Goal: Information Seeking & Learning: Find contact information

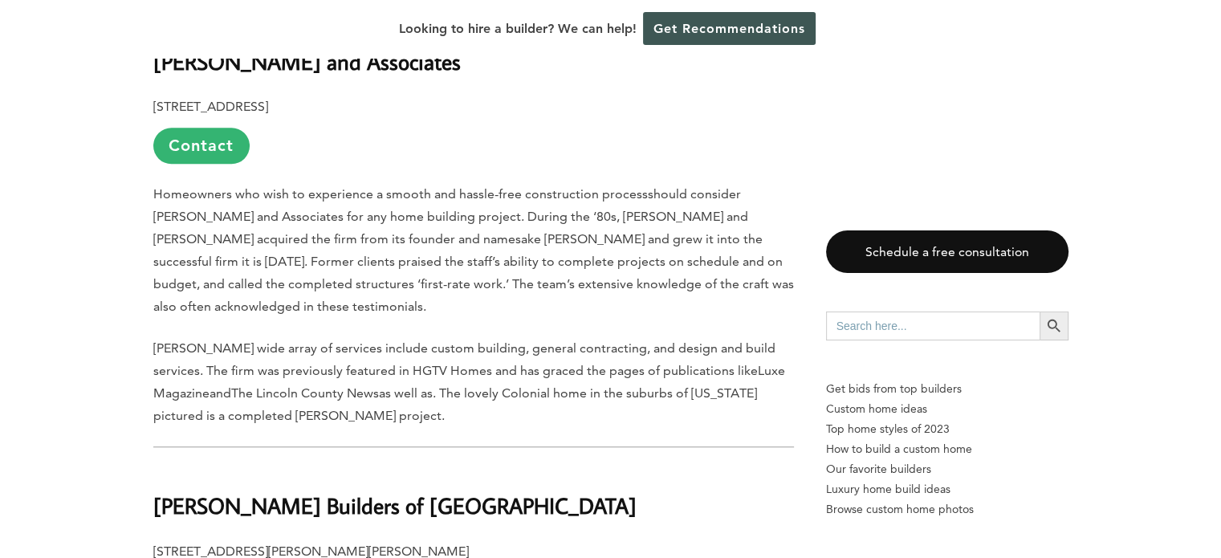
scroll to position [1205, 0]
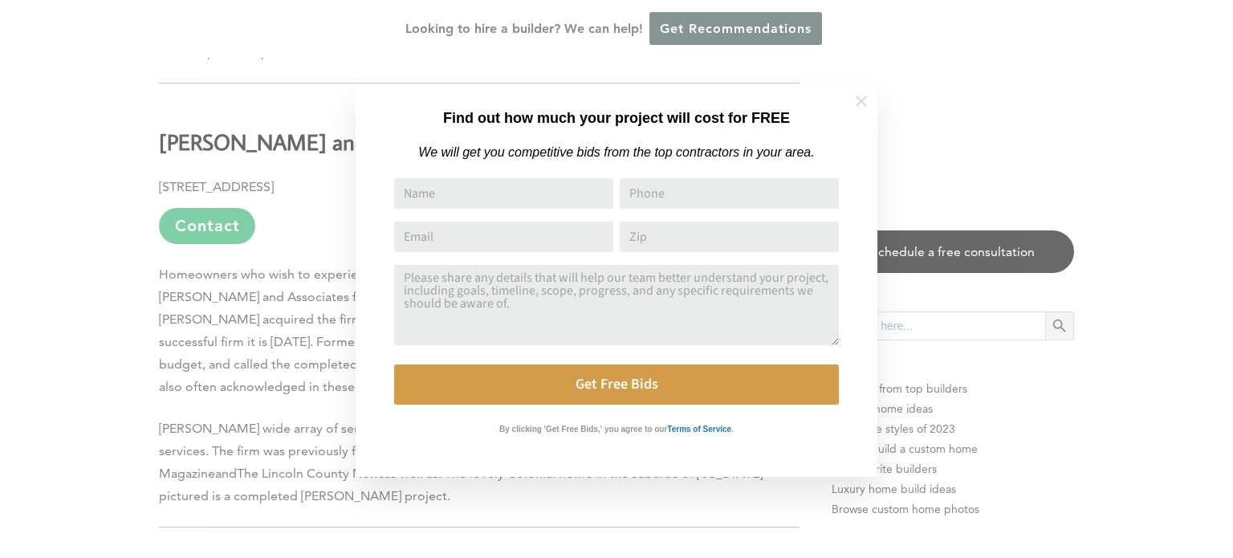
click at [861, 99] on icon at bounding box center [862, 101] width 18 height 18
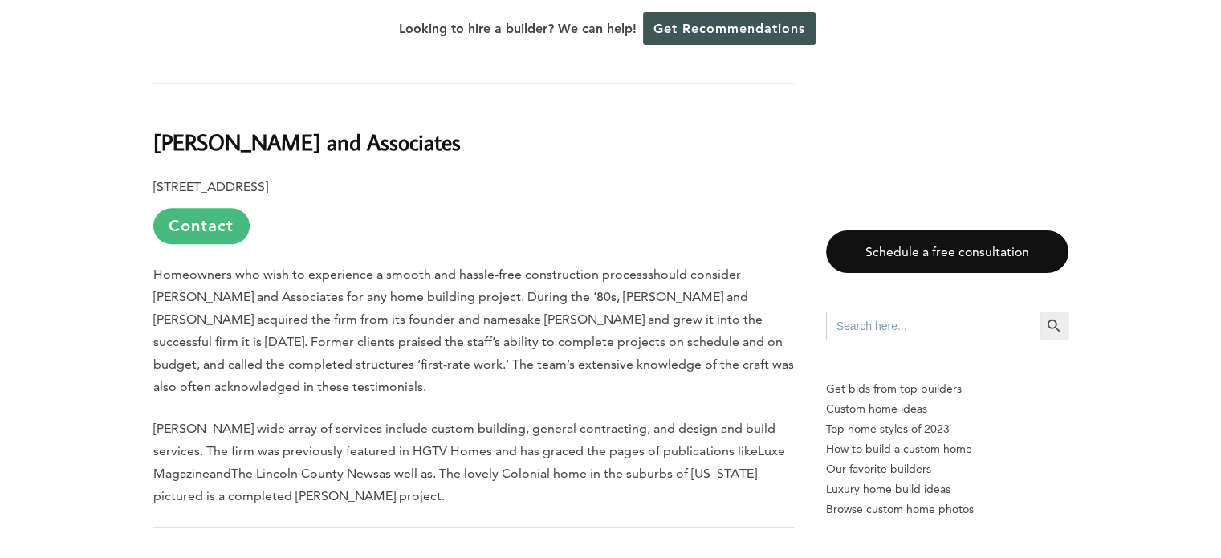
click at [197, 225] on link "Contact" at bounding box center [201, 226] width 96 height 36
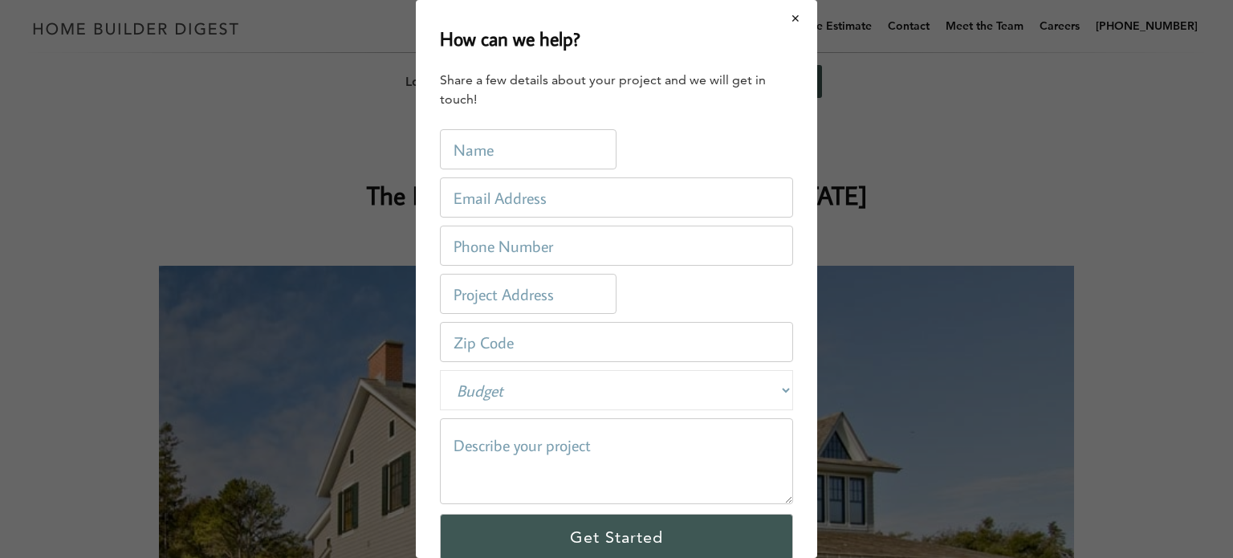
click at [782, 18] on button "Close modal" at bounding box center [796, 19] width 43 height 34
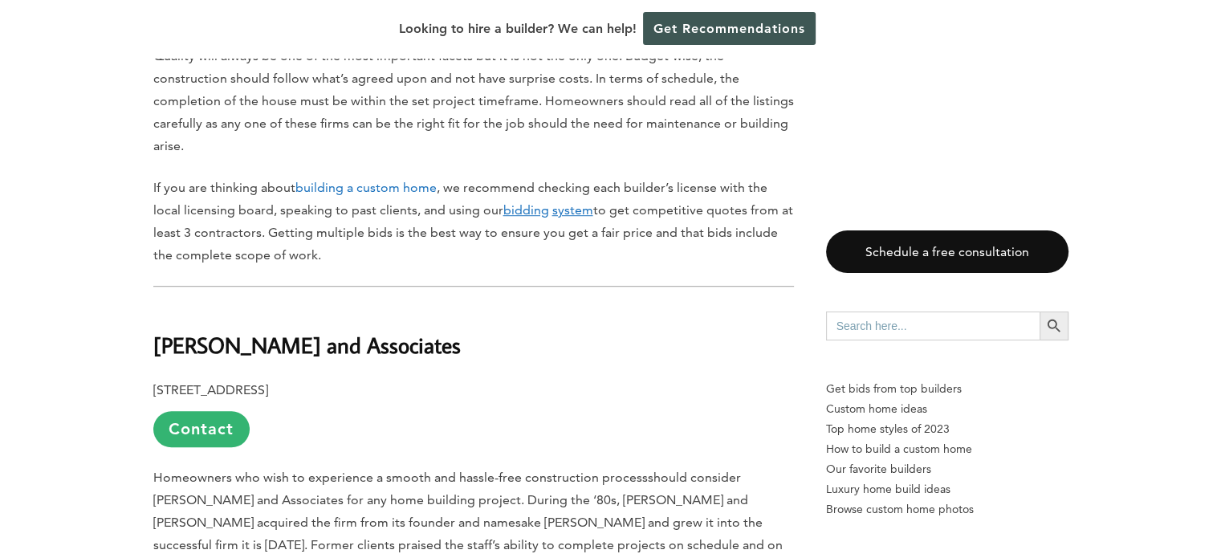
scroll to position [1124, 0]
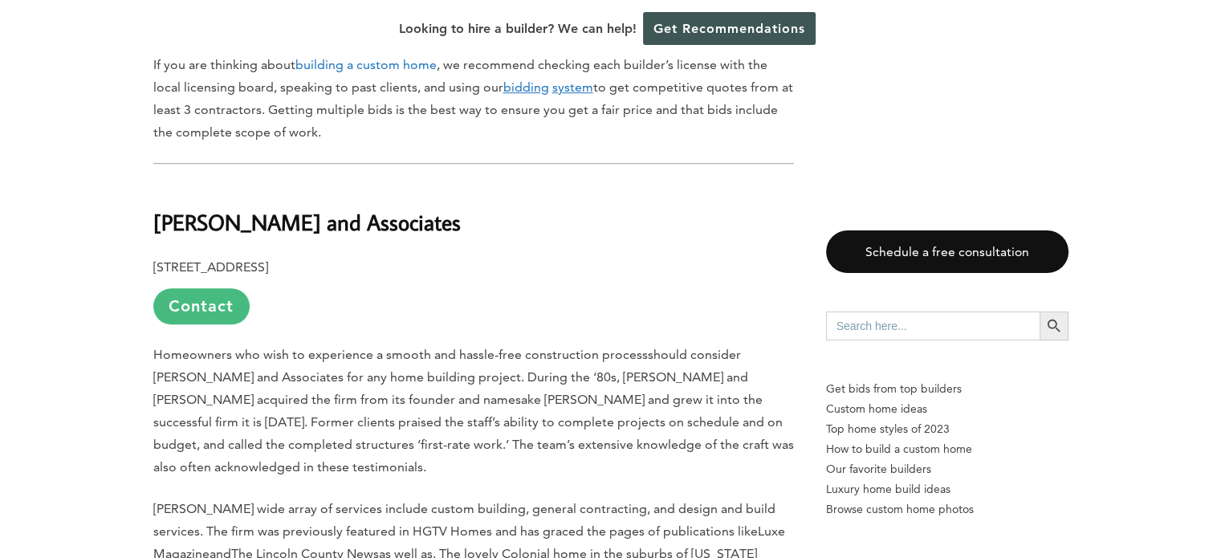
click at [212, 314] on link "Contact" at bounding box center [201, 306] width 96 height 36
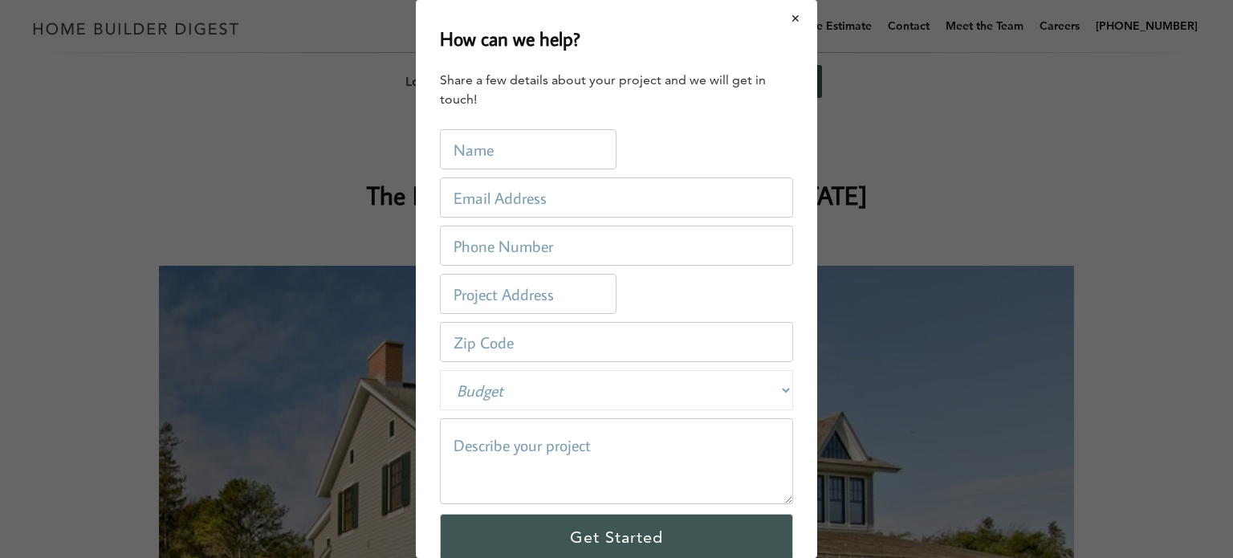
click at [788, 15] on button "Close modal" at bounding box center [796, 19] width 43 height 34
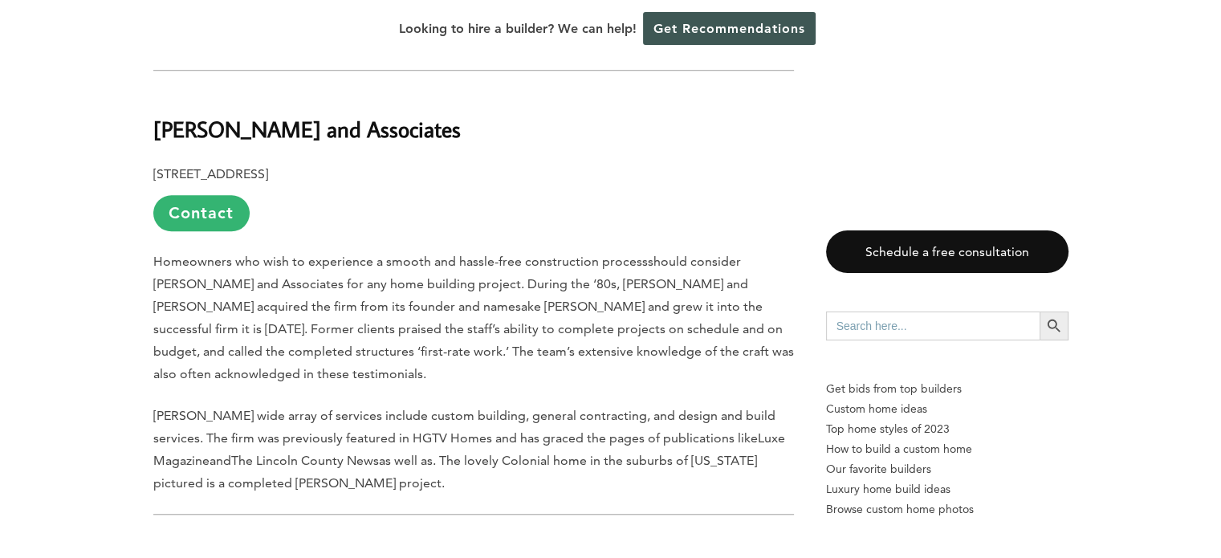
scroll to position [1205, 0]
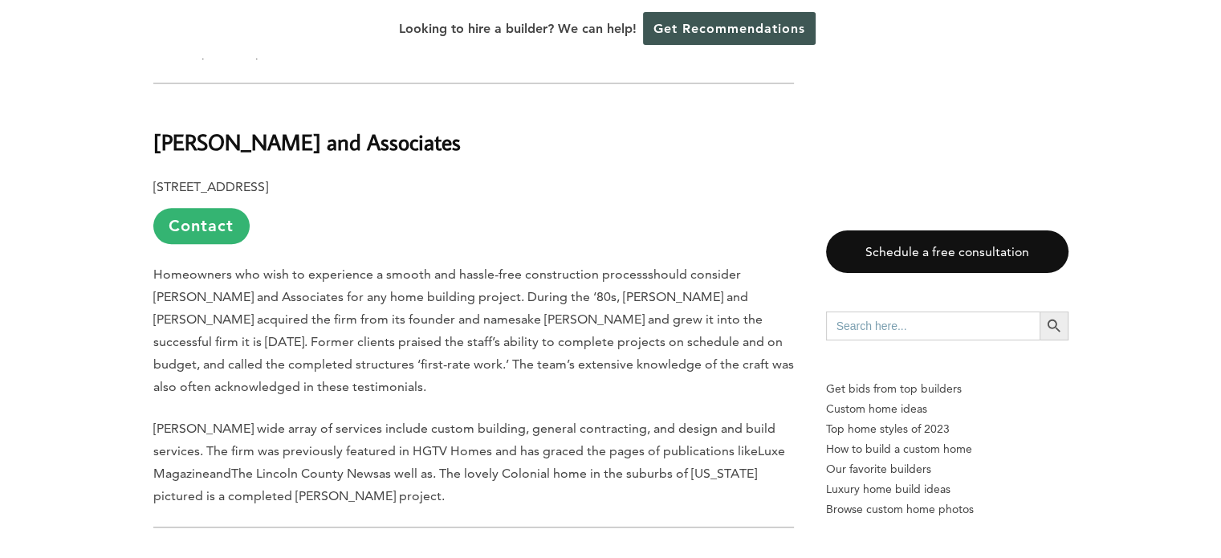
click at [398, 135] on h2 "[PERSON_NAME] and Associates" at bounding box center [473, 130] width 641 height 55
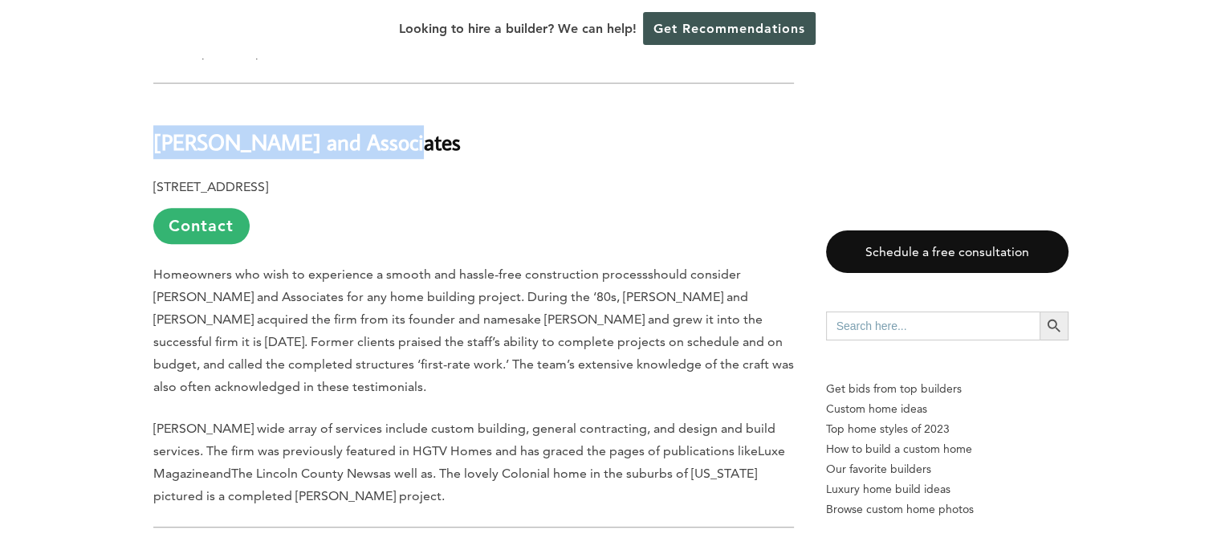
drag, startPoint x: 403, startPoint y: 145, endPoint x: 135, endPoint y: 139, distance: 268.3
copy b "[PERSON_NAME] and Associates"
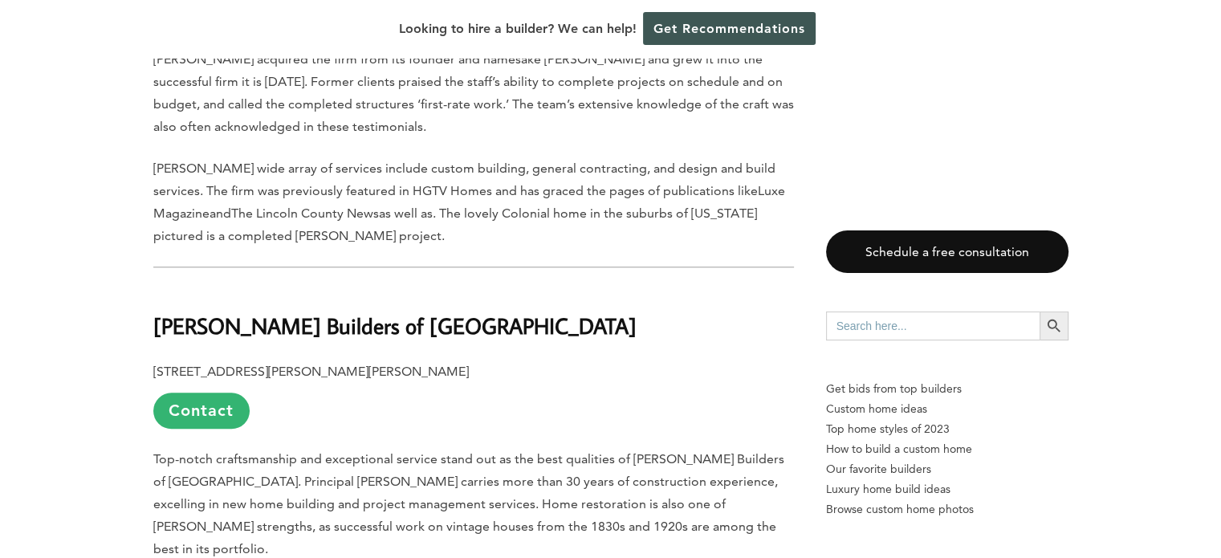
scroll to position [1526, 0]
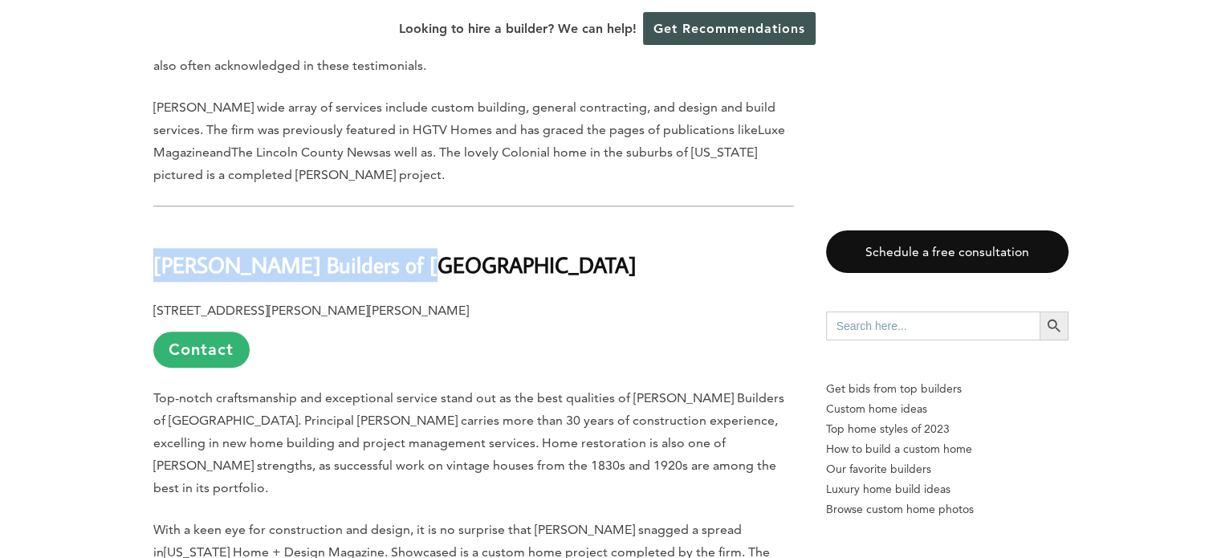
drag, startPoint x: 330, startPoint y: 265, endPoint x: 144, endPoint y: 271, distance: 186.4
copy b "[PERSON_NAME] Builders of [GEOGRAPHIC_DATA]"
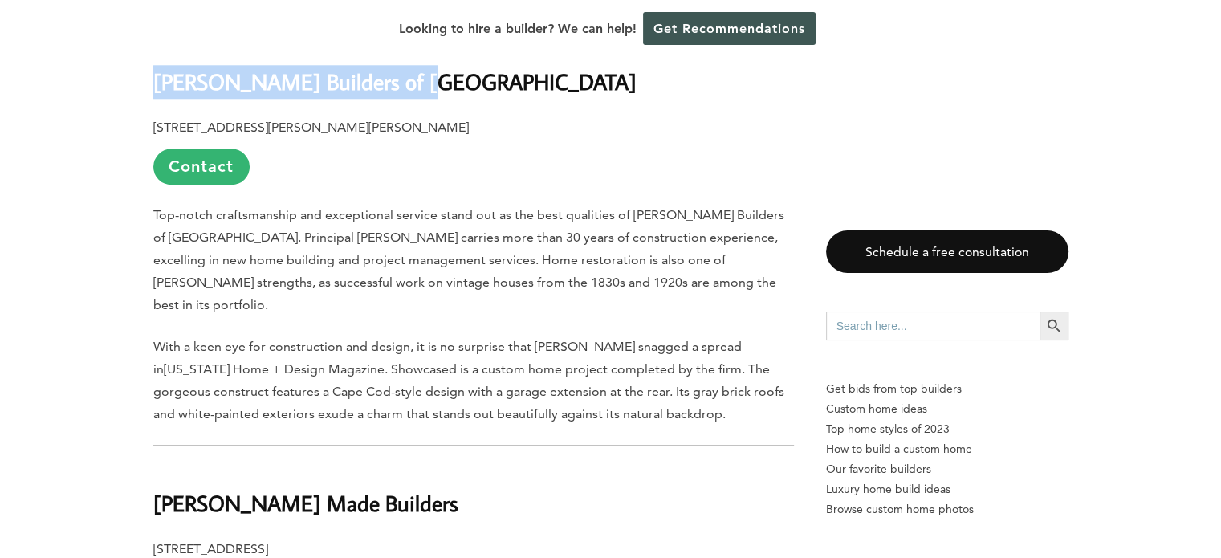
scroll to position [1767, 0]
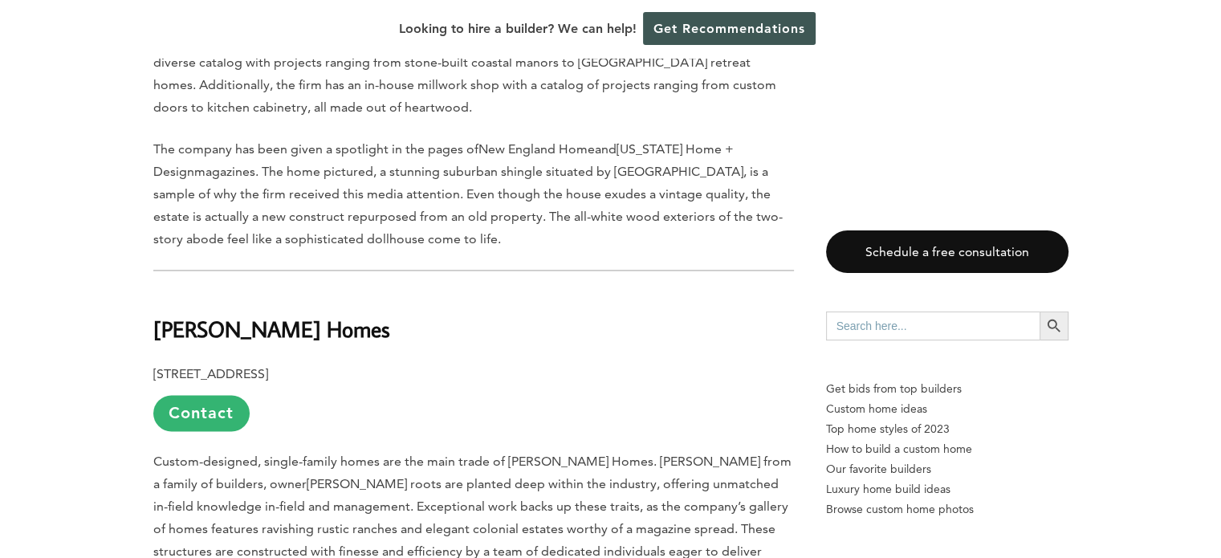
scroll to position [2489, 0]
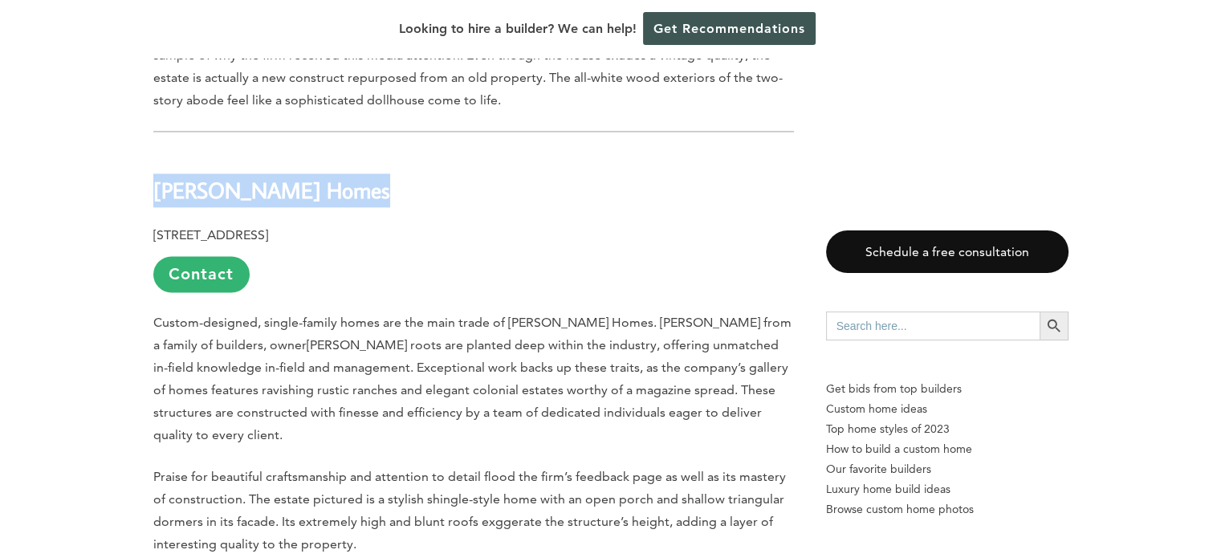
drag, startPoint x: 361, startPoint y: 169, endPoint x: 187, endPoint y: 169, distance: 174.3
copy b "[PERSON_NAME] Homes"
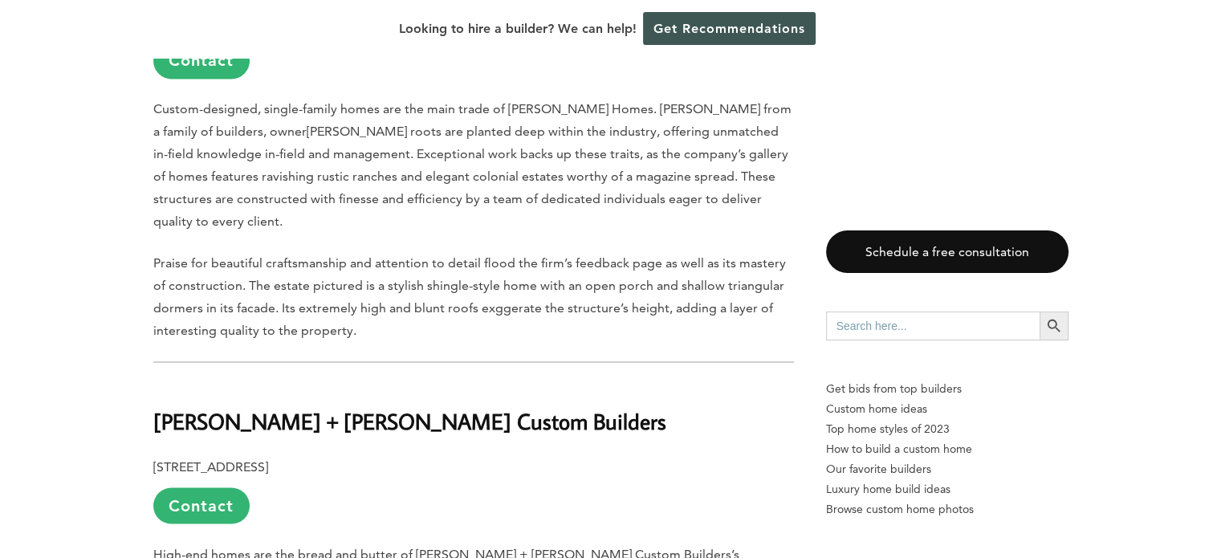
scroll to position [2811, 0]
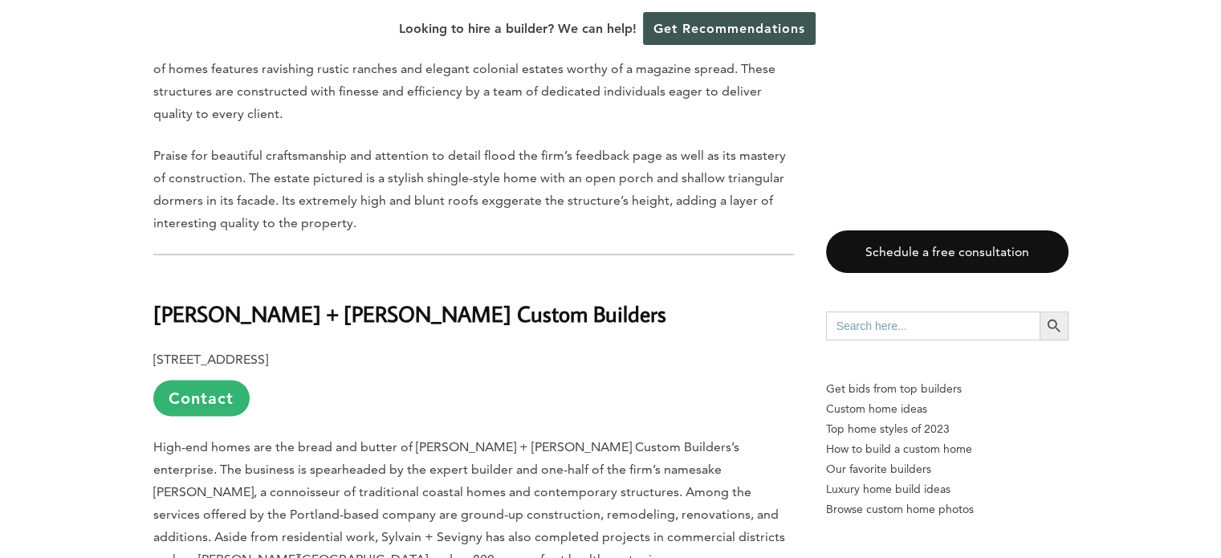
click at [508, 370] on p "[STREET_ADDRESS] Contact" at bounding box center [473, 382] width 641 height 68
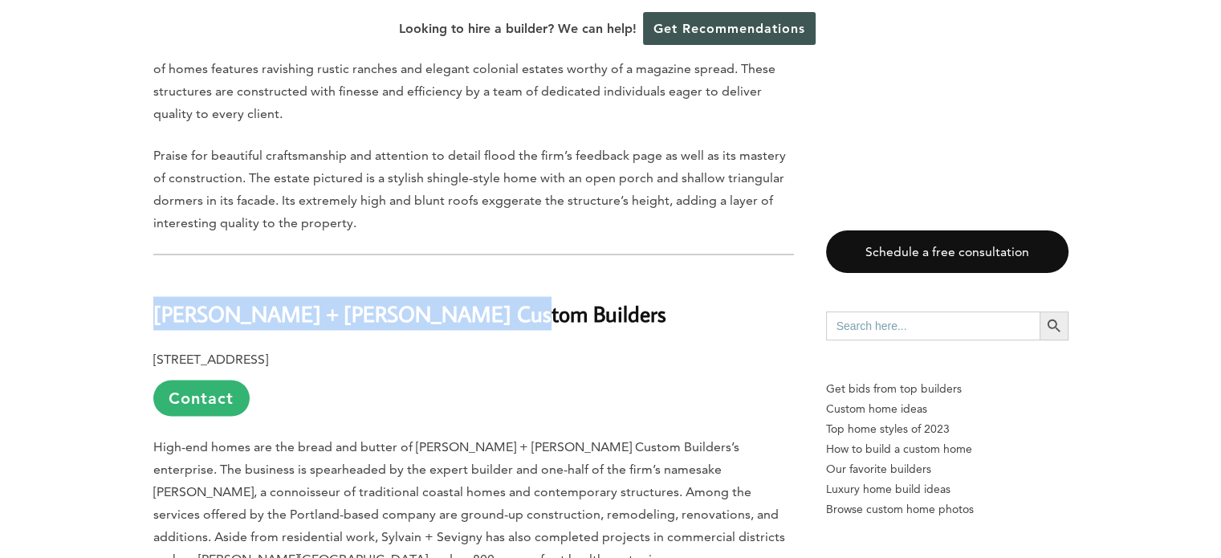
drag, startPoint x: 483, startPoint y: 301, endPoint x: 196, endPoint y: 284, distance: 288.0
copy b "[PERSON_NAME] + [PERSON_NAME] Custom Builders"
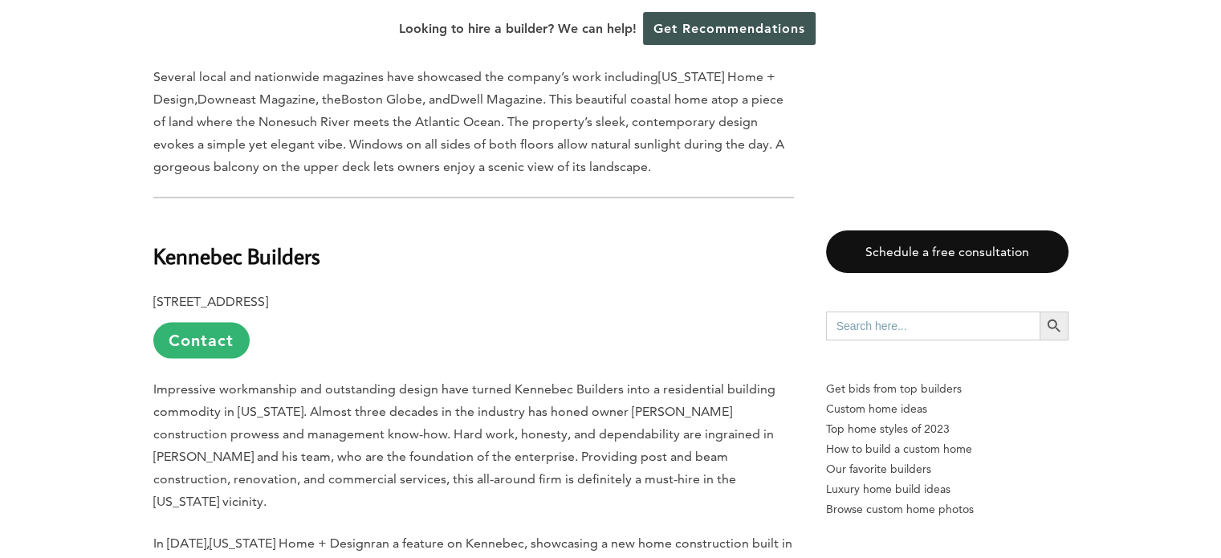
scroll to position [3453, 0]
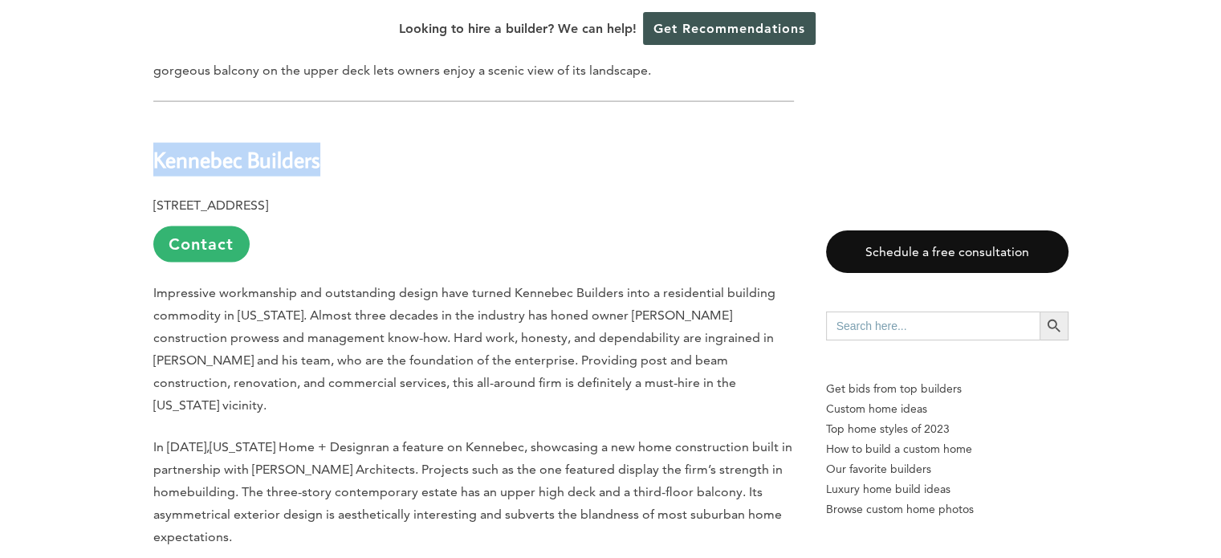
drag, startPoint x: 332, startPoint y: 117, endPoint x: 149, endPoint y: 109, distance: 184.1
copy b "Kennebec Builders"
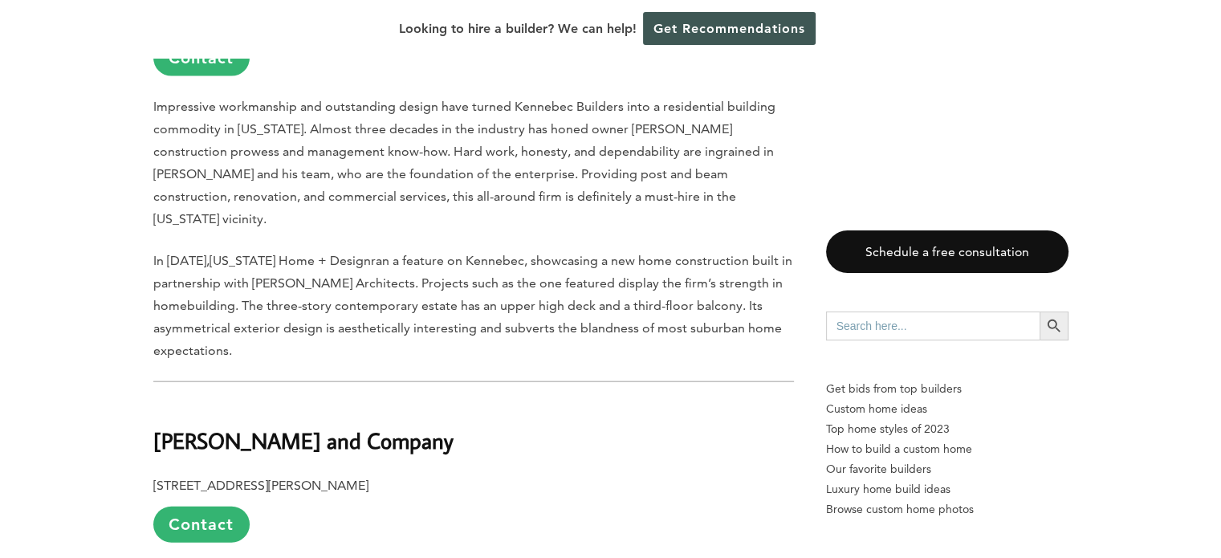
scroll to position [3694, 0]
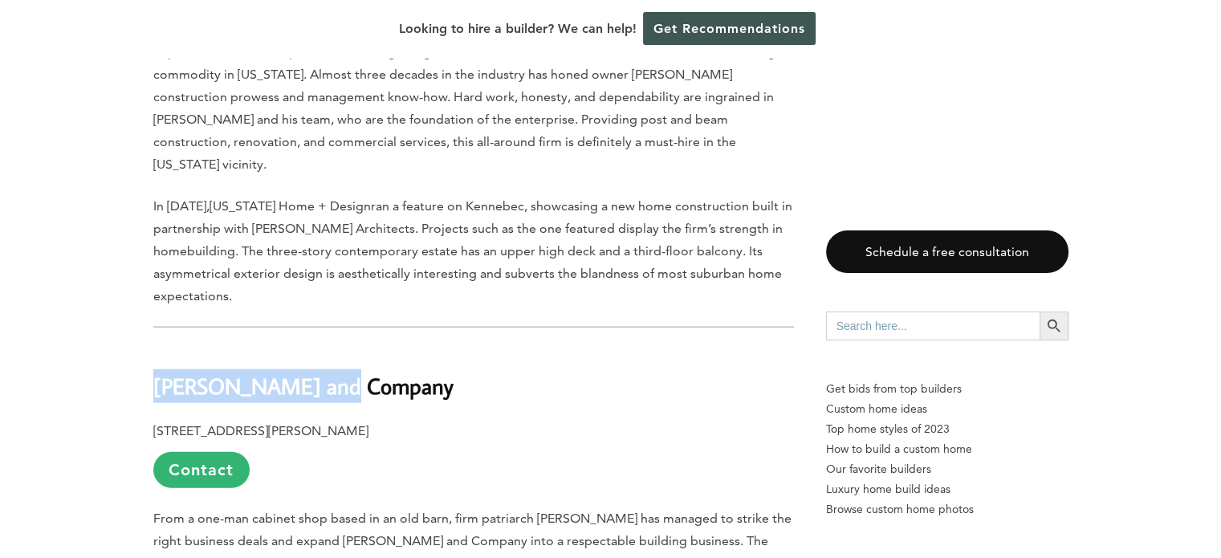
drag, startPoint x: 375, startPoint y: 332, endPoint x: 203, endPoint y: 322, distance: 172.2
copy b "[PERSON_NAME] and Company"
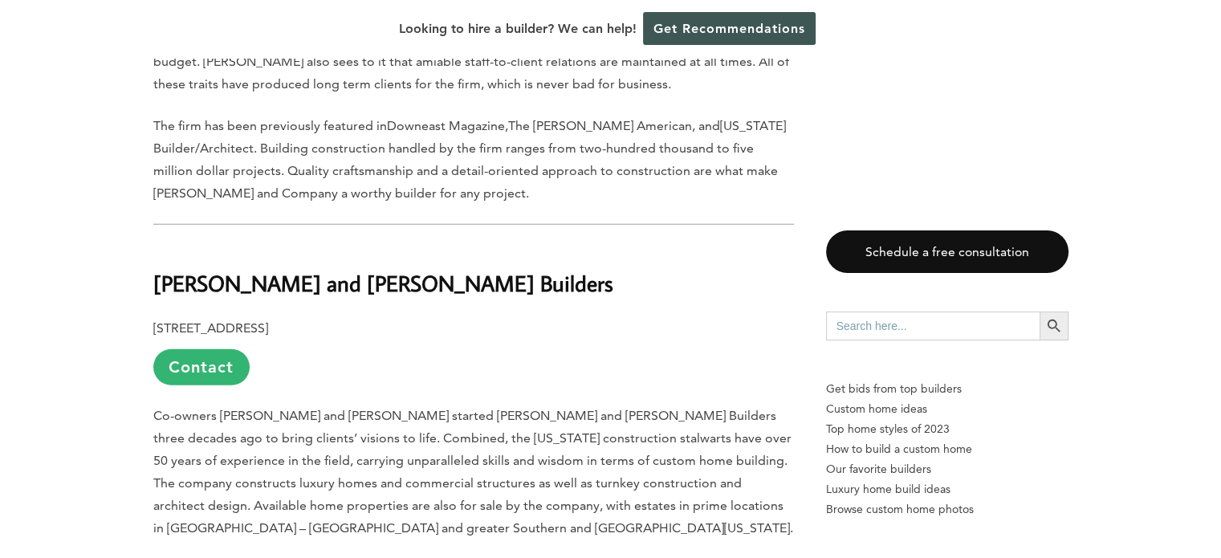
scroll to position [4256, 0]
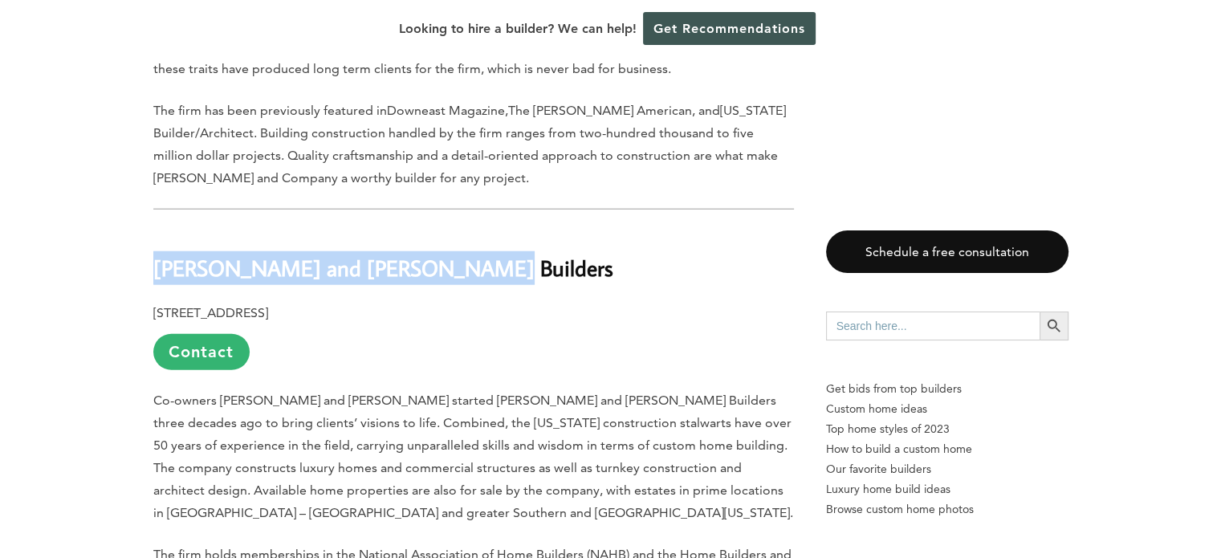
drag, startPoint x: 459, startPoint y: 202, endPoint x: 217, endPoint y: 192, distance: 242.7
copy b "[PERSON_NAME] and [PERSON_NAME] Builders"
click at [683, 229] on h2 "[PERSON_NAME] and [PERSON_NAME] Builders" at bounding box center [473, 256] width 641 height 55
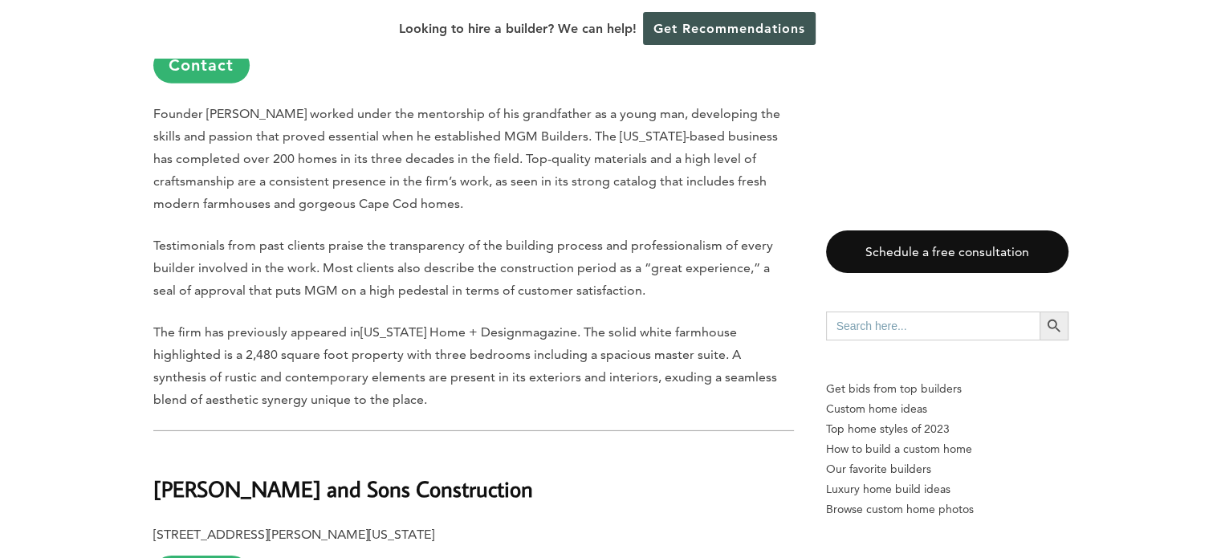
scroll to position [5139, 0]
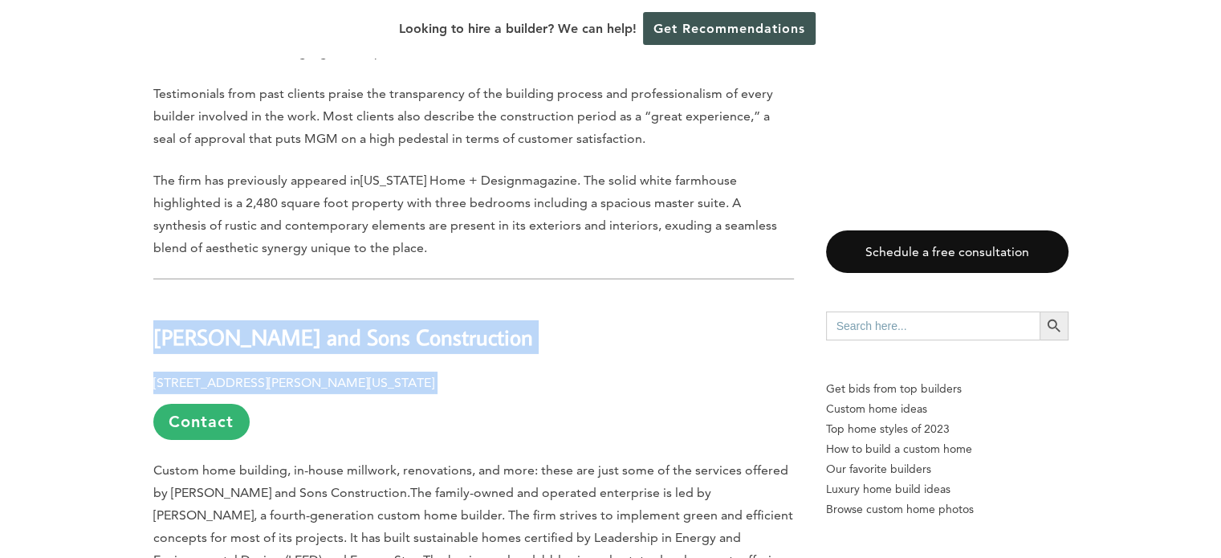
drag, startPoint x: 508, startPoint y: 288, endPoint x: 135, endPoint y: 287, distance: 372.6
click at [135, 287] on div "Last updated on [DATE] 12:14 pm [US_STATE] is characterized by its gorgeous sea…" at bounding box center [611, 48] width 967 height 8711
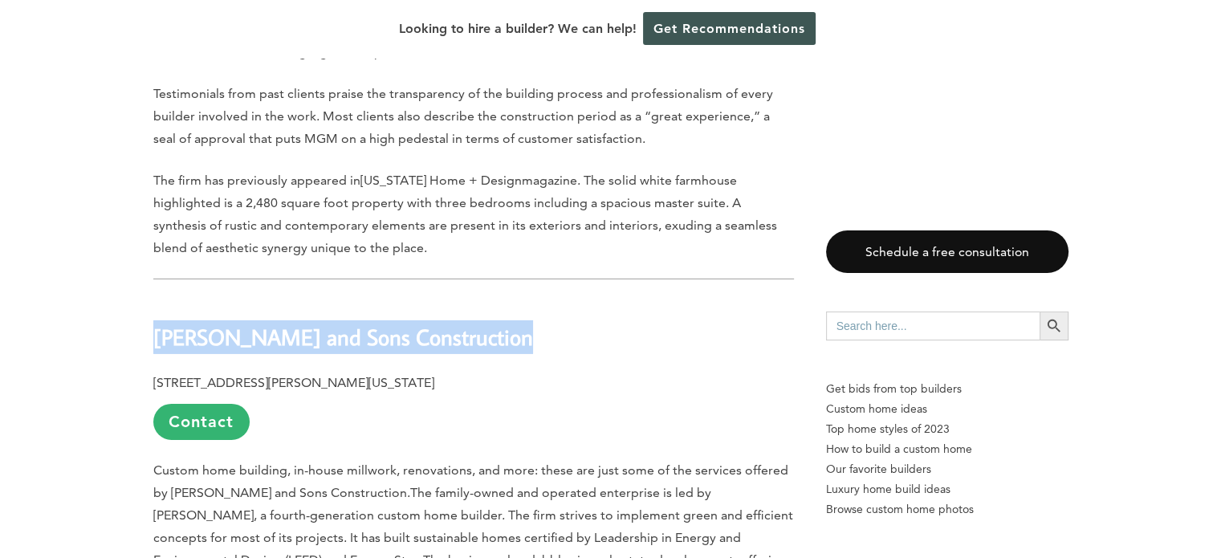
drag, startPoint x: 500, startPoint y: 275, endPoint x: 155, endPoint y: 265, distance: 345.5
click at [155, 323] on b "[PERSON_NAME] and Sons Construction" at bounding box center [343, 337] width 380 height 28
copy b "[PERSON_NAME] and Sons Construction"
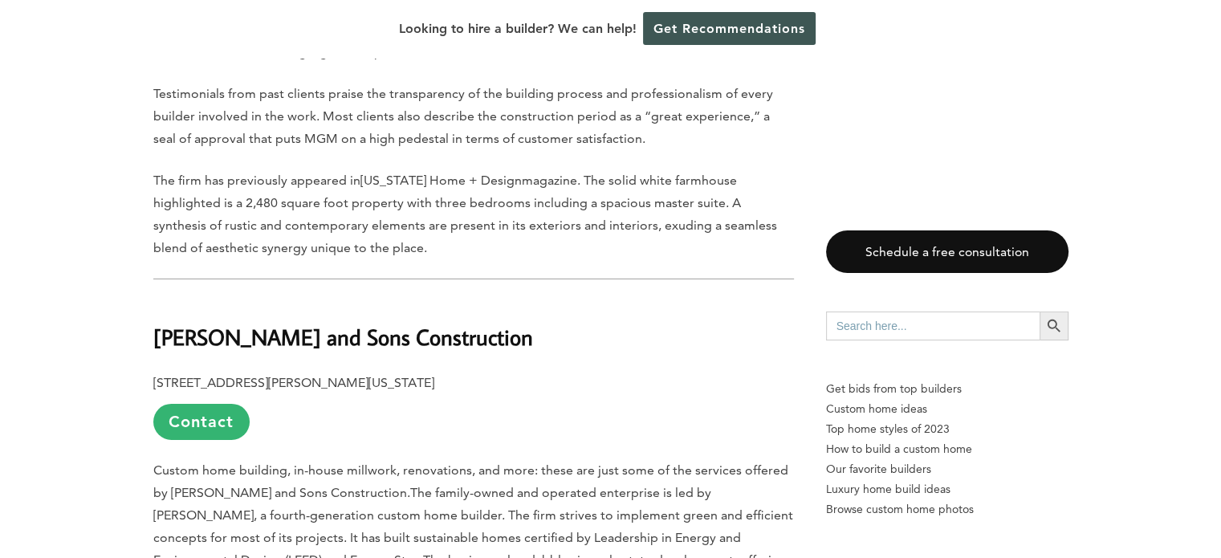
click at [679, 372] on p "[STREET_ADDRESS][PERSON_NAME][US_STATE] Contact" at bounding box center [473, 406] width 641 height 68
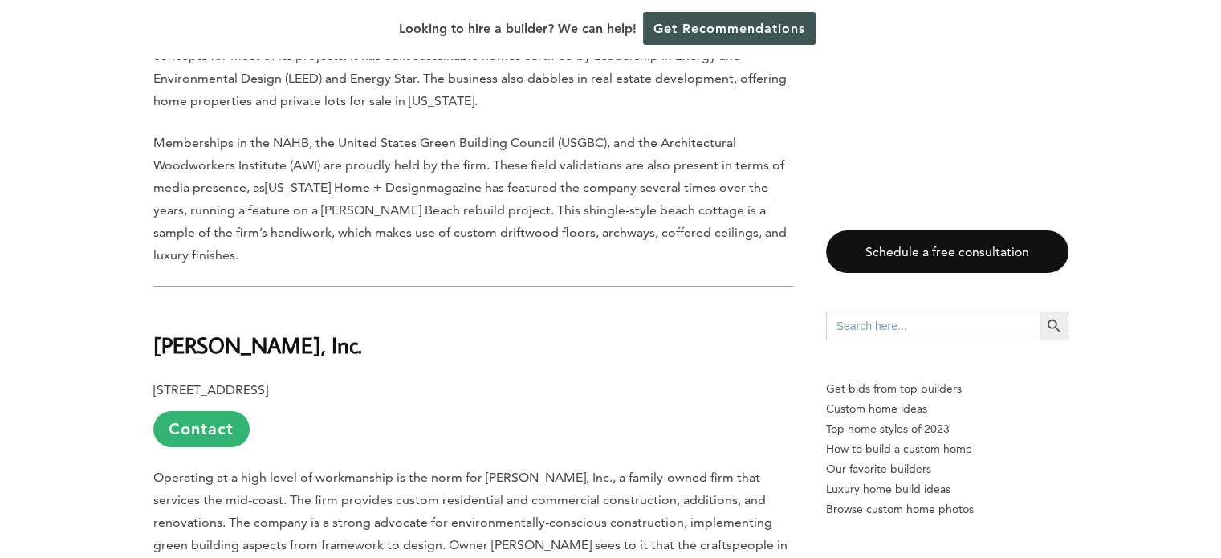
scroll to position [5702, 0]
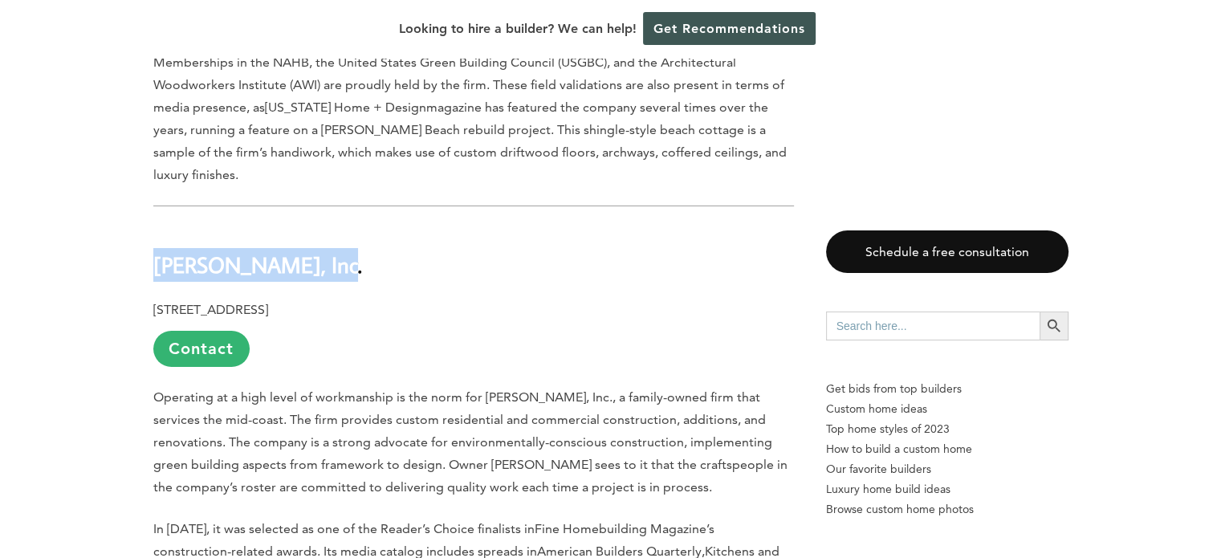
drag, startPoint x: 329, startPoint y: 182, endPoint x: 151, endPoint y: 177, distance: 178.4
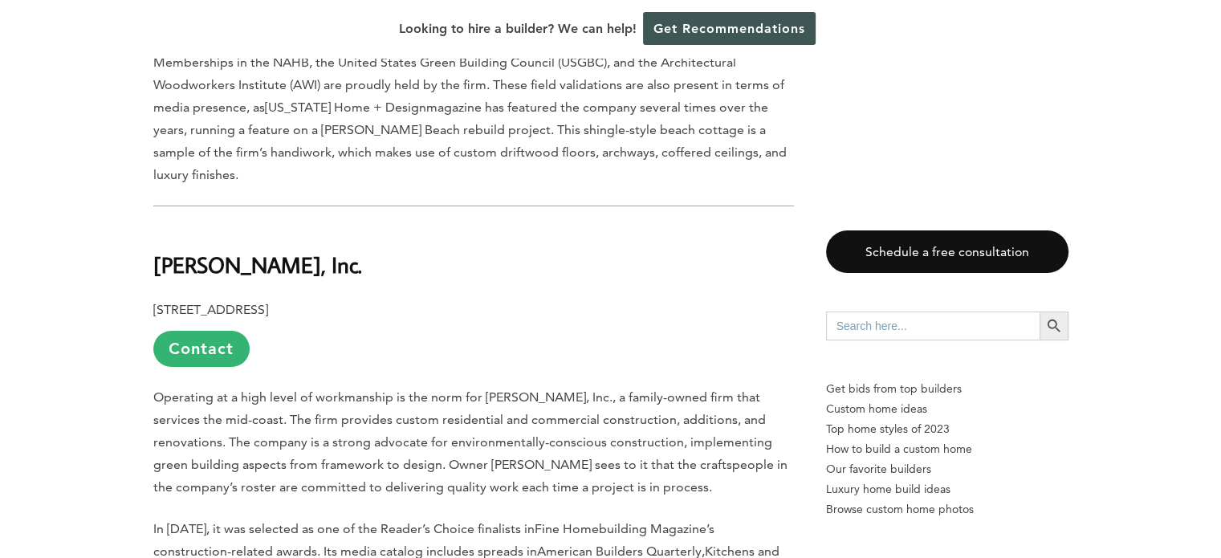
click at [480, 299] on p "[STREET_ADDRESS] Contact" at bounding box center [473, 333] width 641 height 68
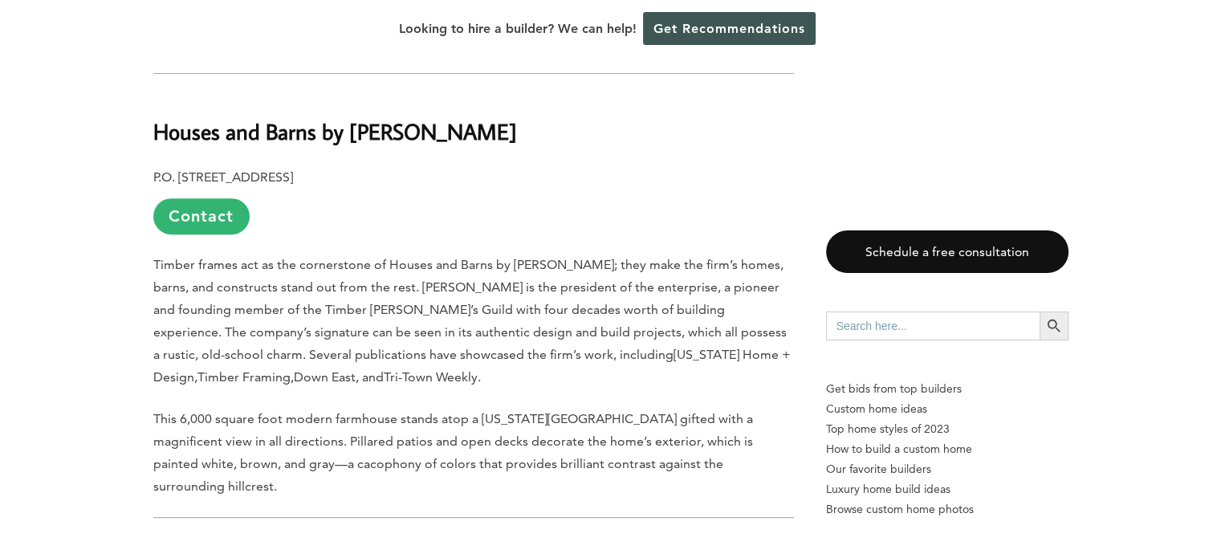
scroll to position [7067, 0]
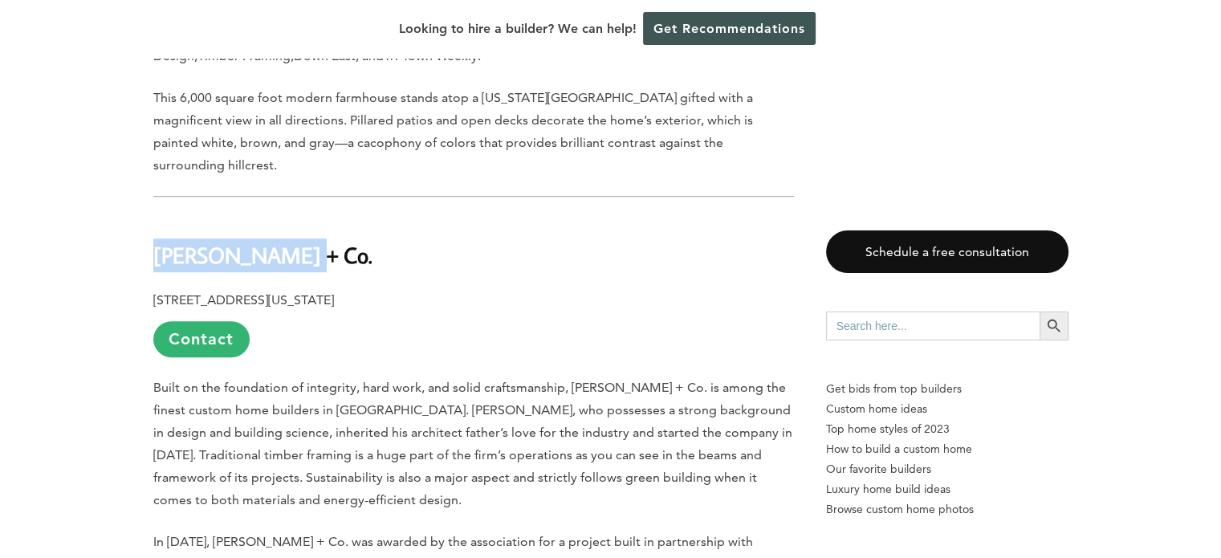
drag, startPoint x: 320, startPoint y: 149, endPoint x: 177, endPoint y: 146, distance: 143.8
copy b "[PERSON_NAME] + Co."
click at [565, 289] on p "[STREET_ADDRESS][US_STATE] Contact" at bounding box center [473, 323] width 641 height 68
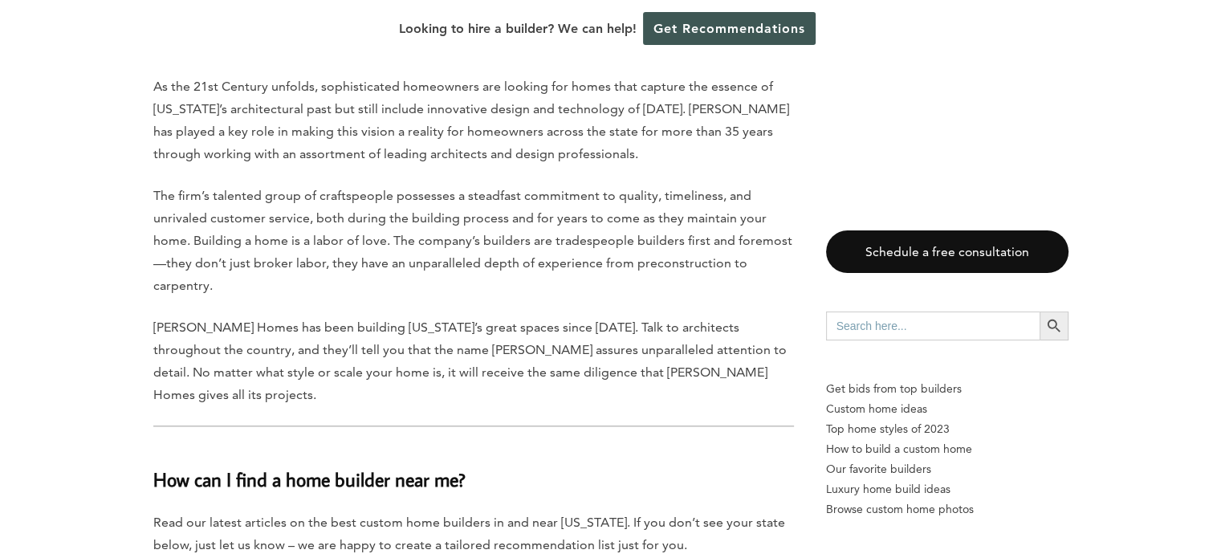
scroll to position [8191, 0]
